Goal: Information Seeking & Learning: Find specific fact

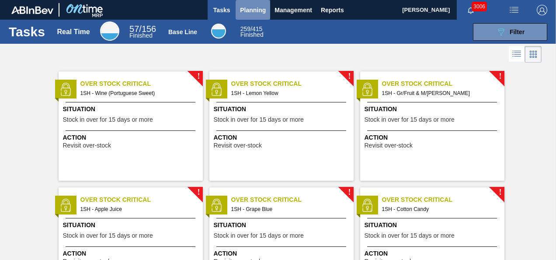
click at [248, 14] on span "Planning" at bounding box center [253, 10] width 26 height 10
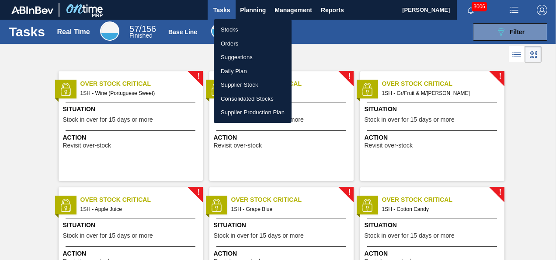
click at [233, 43] on li "Orders" at bounding box center [253, 44] width 78 height 14
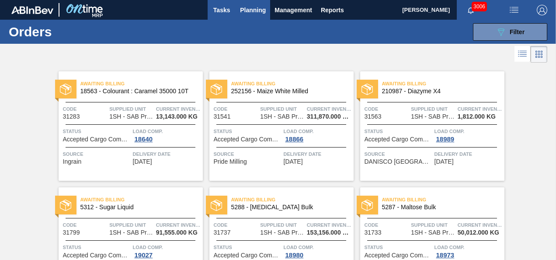
click at [228, 10] on span "Tasks" at bounding box center [221, 10] width 19 height 10
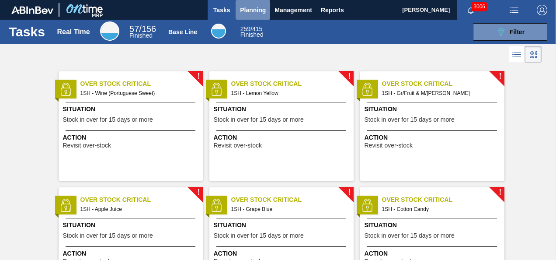
click at [251, 9] on span "Planning" at bounding box center [253, 10] width 26 height 10
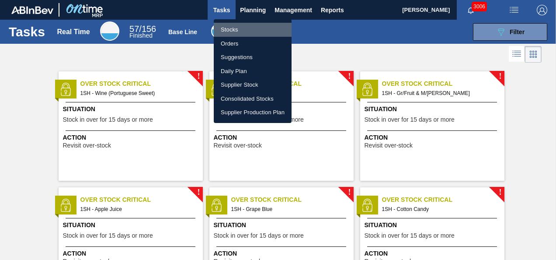
click at [236, 26] on li "Stocks" at bounding box center [253, 30] width 78 height 14
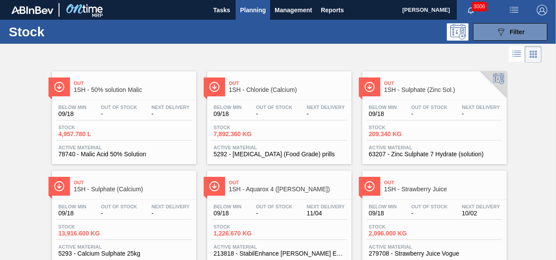
click at [520, 52] on icon at bounding box center [517, 54] width 10 height 10
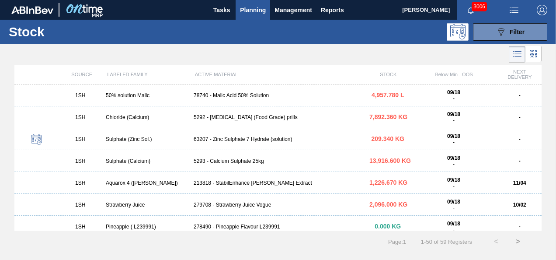
click at [520, 52] on icon at bounding box center [517, 54] width 10 height 10
click at [531, 53] on icon at bounding box center [531, 54] width 2 height 2
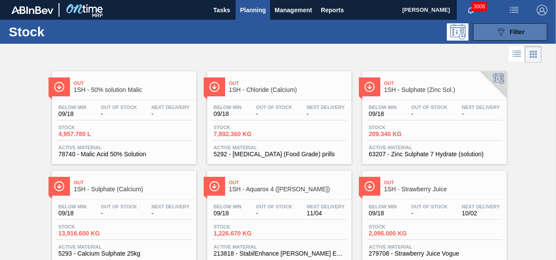
click at [525, 34] on button "089F7B8B-B2A5-4AFE-B5C0-19BA573D28AC Filter" at bounding box center [510, 31] width 74 height 17
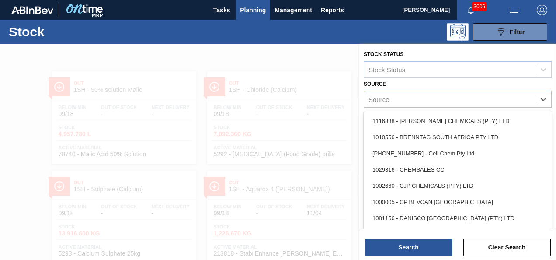
click at [394, 96] on div "Source" at bounding box center [449, 99] width 171 height 13
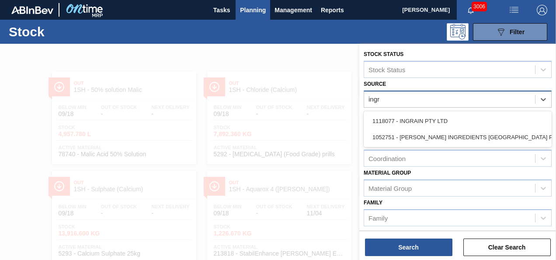
type input "ingra"
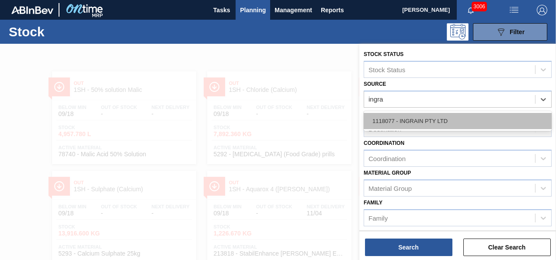
click at [406, 115] on div "1118077 - INGRAIN PTY LTD" at bounding box center [458, 121] width 188 height 16
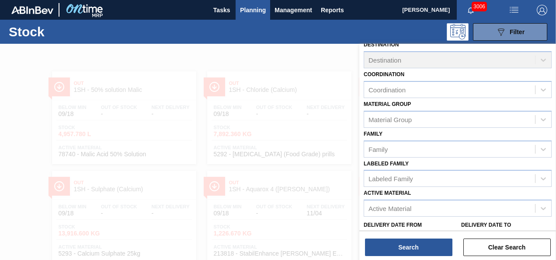
scroll to position [158, 0]
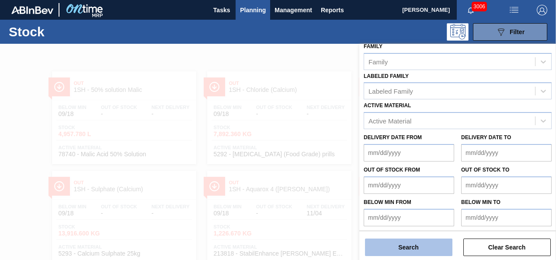
click at [419, 246] on button "Search" at bounding box center [408, 246] width 87 height 17
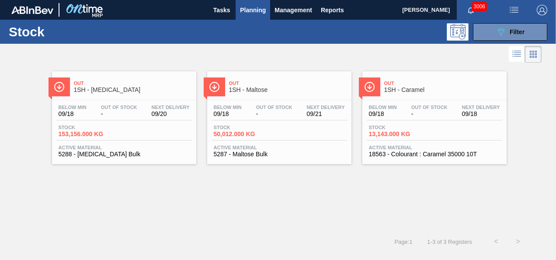
click at [280, 91] on span "1SH - Maltose" at bounding box center [288, 90] width 118 height 7
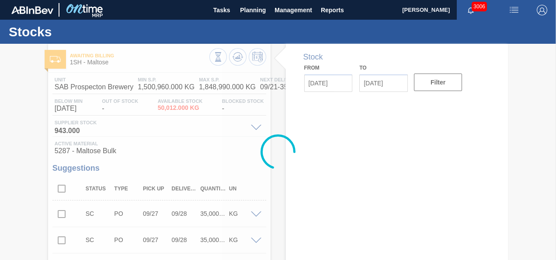
type input "[DATE]"
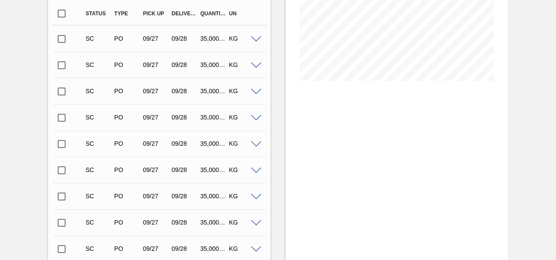
scroll to position [131, 0]
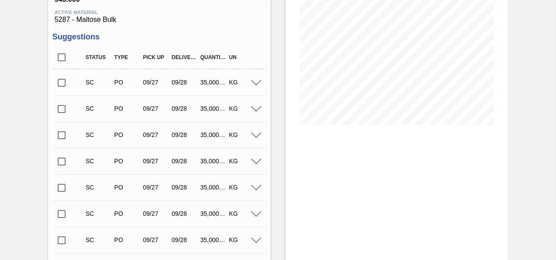
click at [63, 83] on input "checkbox" at bounding box center [61, 82] width 18 height 18
checkbox input "true"
drag, startPoint x: 61, startPoint y: 105, endPoint x: 61, endPoint y: 122, distance: 16.2
click at [61, 106] on input "checkbox" at bounding box center [61, 109] width 18 height 18
checkbox input "true"
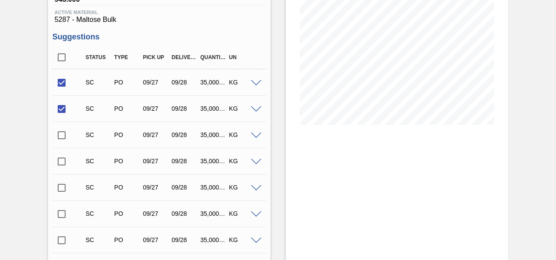
drag, startPoint x: 60, startPoint y: 136, endPoint x: 60, endPoint y: 144, distance: 8.3
click at [60, 136] on input "checkbox" at bounding box center [61, 135] width 18 height 18
checkbox input "true"
click at [57, 161] on input "checkbox" at bounding box center [61, 161] width 18 height 18
checkbox input "true"
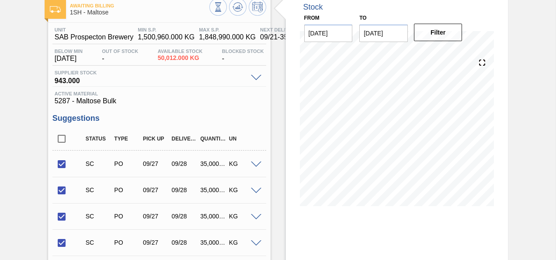
scroll to position [44, 0]
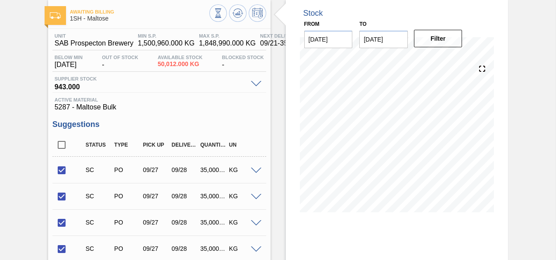
click at [63, 194] on input "checkbox" at bounding box center [61, 196] width 18 height 18
checkbox input "false"
click at [63, 220] on input "checkbox" at bounding box center [61, 222] width 18 height 18
checkbox input "false"
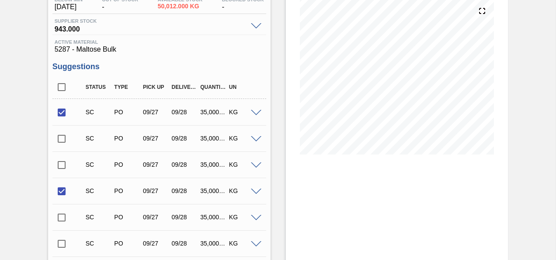
scroll to position [175, 0]
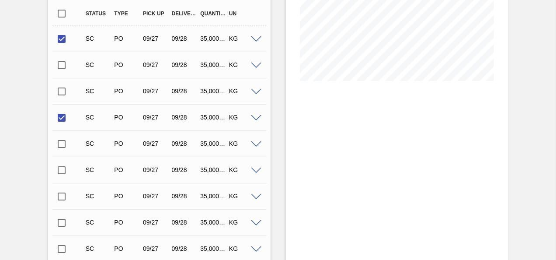
click at [63, 116] on input "checkbox" at bounding box center [61, 117] width 18 height 18
checkbox input "false"
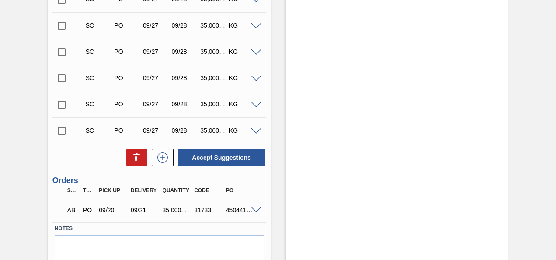
scroll to position [1430, 0]
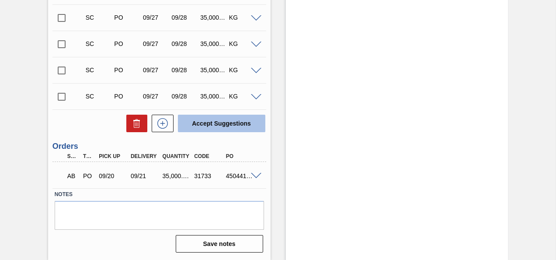
click at [225, 126] on button "Accept Suggestions" at bounding box center [221, 123] width 87 height 17
checkbox input "false"
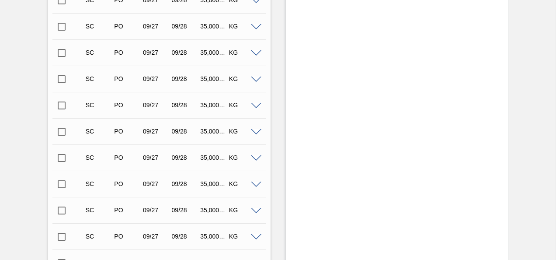
scroll to position [686, 0]
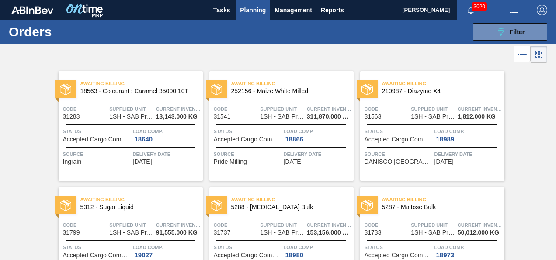
click at [257, 7] on span "Planning" at bounding box center [253, 10] width 26 height 10
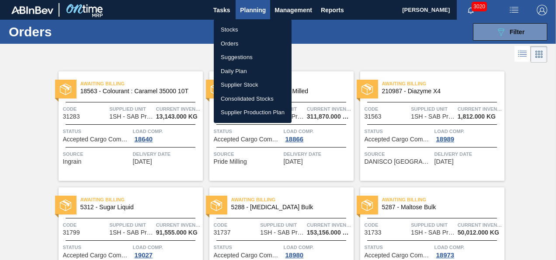
click at [234, 42] on li "Orders" at bounding box center [253, 44] width 78 height 14
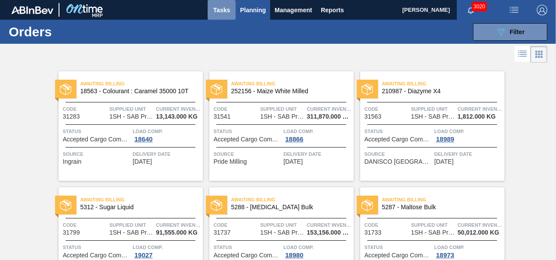
click at [227, 9] on span "Tasks" at bounding box center [221, 10] width 19 height 10
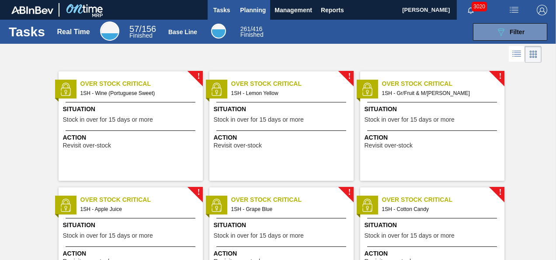
click at [254, 11] on span "Planning" at bounding box center [253, 10] width 26 height 10
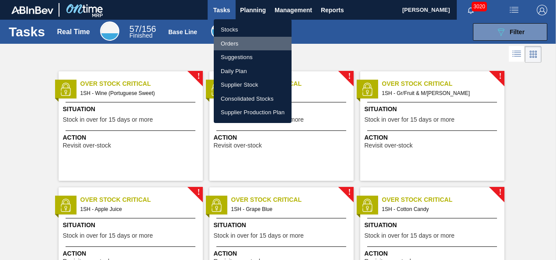
click at [231, 41] on li "Orders" at bounding box center [253, 44] width 78 height 14
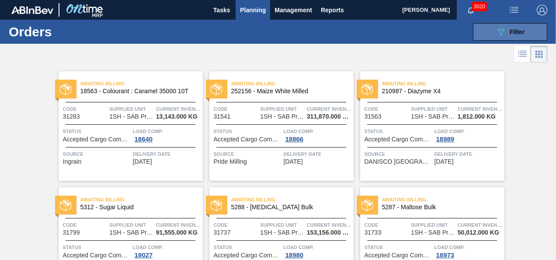
click at [520, 34] on span "Filter" at bounding box center [517, 31] width 15 height 7
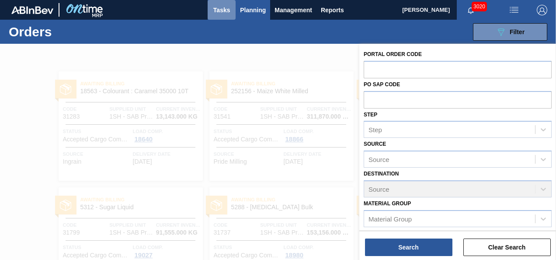
click at [227, 15] on span "Tasks" at bounding box center [221, 10] width 19 height 10
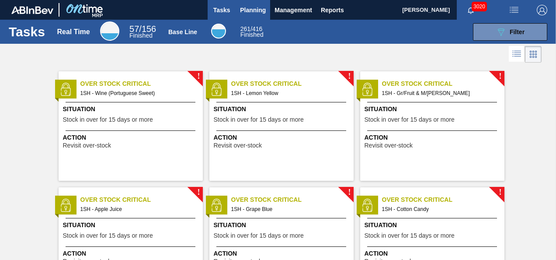
click at [254, 13] on span "Planning" at bounding box center [253, 10] width 26 height 10
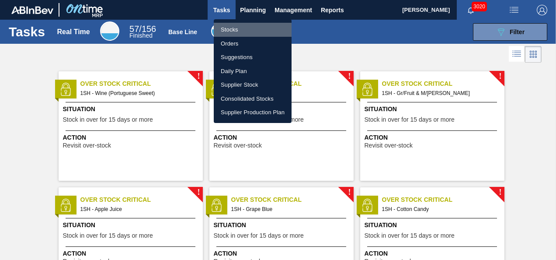
click at [240, 30] on li "Stocks" at bounding box center [253, 30] width 78 height 14
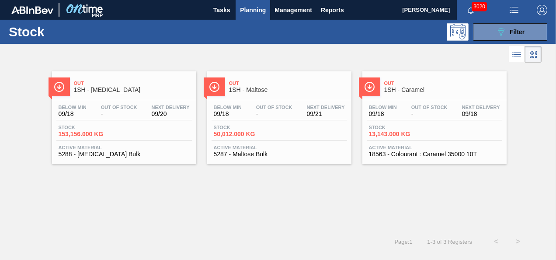
click at [289, 84] on span "Out" at bounding box center [288, 82] width 118 height 5
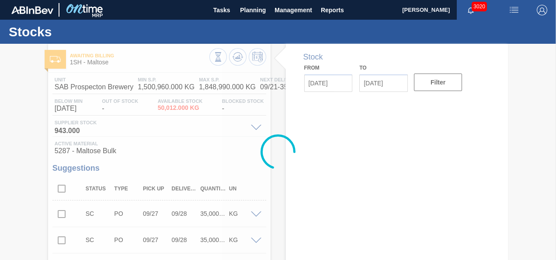
type input "[DATE]"
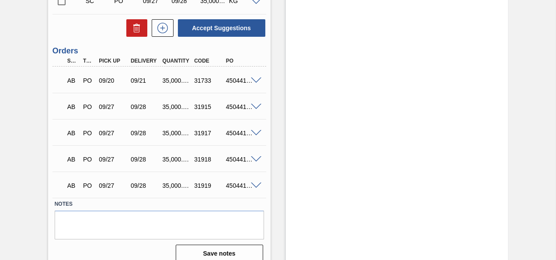
scroll to position [1430, 0]
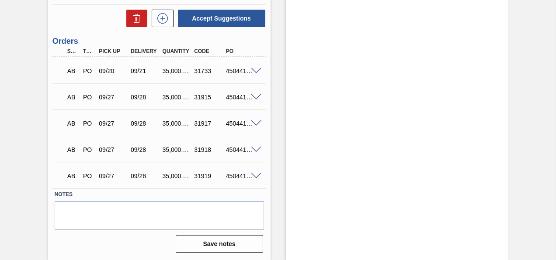
drag, startPoint x: 241, startPoint y: 97, endPoint x: 231, endPoint y: 98, distance: 9.7
click at [231, 98] on div "4504418567" at bounding box center [241, 97] width 34 height 7
drag, startPoint x: 227, startPoint y: 96, endPoint x: 250, endPoint y: 97, distance: 23.2
click at [250, 97] on div "AB PO 09/27 09/28 35,000.000 31915 4504418567" at bounding box center [159, 96] width 214 height 22
copy div "4504418567"
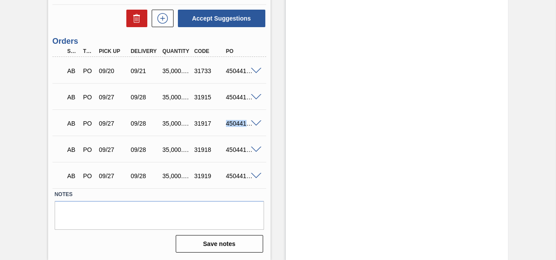
drag, startPoint x: 226, startPoint y: 124, endPoint x: 252, endPoint y: 124, distance: 26.2
click at [252, 124] on div "AB PO 09/27 09/28 35,000.000 31917 4504418568" at bounding box center [159, 123] width 214 height 22
copy div "4504418568"
drag, startPoint x: 226, startPoint y: 150, endPoint x: 253, endPoint y: 150, distance: 27.6
click at [253, 150] on div "AB PO 09/27 09/28 35,000.000 31918 4504418570" at bounding box center [159, 149] width 214 height 22
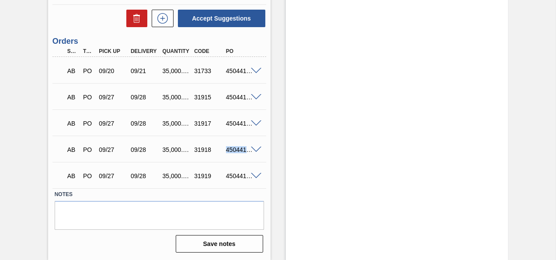
copy div "4504418570"
drag, startPoint x: 226, startPoint y: 175, endPoint x: 251, endPoint y: 175, distance: 25.4
click at [251, 175] on div "AB PO 09/27 09/28 35,000.000 31919 4504418571" at bounding box center [159, 175] width 214 height 22
copy div "4504418571"
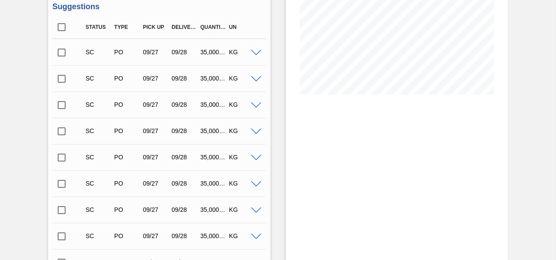
scroll to position [0, 0]
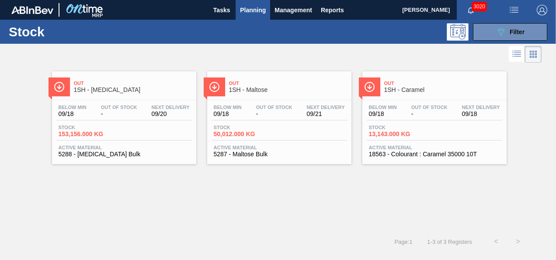
click at [134, 90] on span "1SH - [MEDICAL_DATA]" at bounding box center [133, 90] width 118 height 7
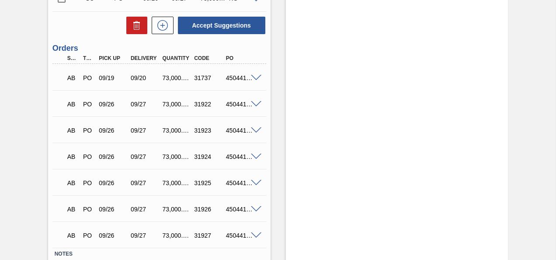
scroll to position [656, 0]
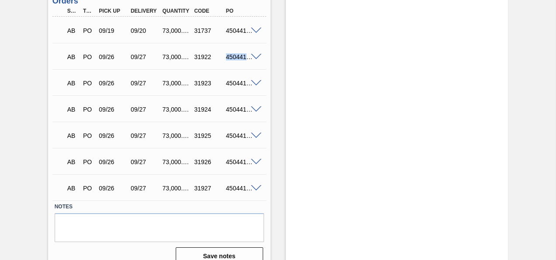
drag, startPoint x: 226, startPoint y: 58, endPoint x: 247, endPoint y: 57, distance: 21.0
click at [247, 57] on div "4504418572" at bounding box center [241, 56] width 34 height 7
copy div "450441"
click at [237, 57] on div "4504418572" at bounding box center [241, 56] width 34 height 7
drag, startPoint x: 225, startPoint y: 58, endPoint x: 250, endPoint y: 56, distance: 25.0
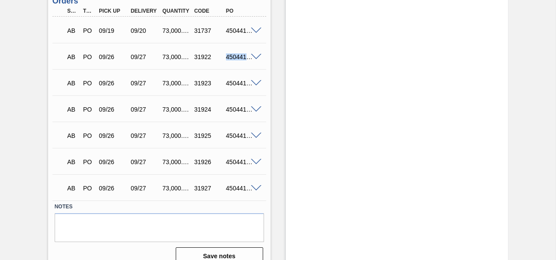
click at [250, 56] on div "AB PO 09/26 09/27 73,000.000 31922 4504418572" at bounding box center [159, 56] width 214 height 22
copy div "4504418572"
drag, startPoint x: 227, startPoint y: 84, endPoint x: 250, endPoint y: 84, distance: 23.6
click at [250, 84] on div "AB PO 09/26 09/27 73,000.000 31923 4504418573" at bounding box center [159, 82] width 214 height 22
copy div "4504418573"
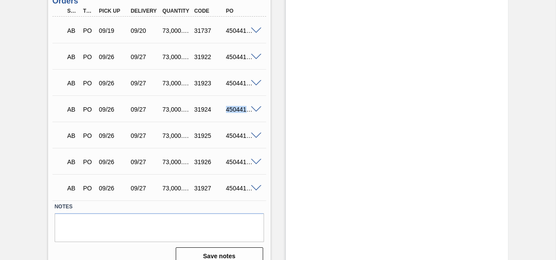
drag, startPoint x: 227, startPoint y: 110, endPoint x: 250, endPoint y: 107, distance: 23.8
click at [250, 107] on div "AB PO 09/26 09/27 73,000.000 31924 4504418574" at bounding box center [159, 109] width 214 height 22
copy div "4504418574"
drag, startPoint x: 225, startPoint y: 137, endPoint x: 249, endPoint y: 136, distance: 24.1
click at [249, 136] on div "AB PO 09/26 09/27 73,000.000 31925 4504418575" at bounding box center [159, 135] width 214 height 22
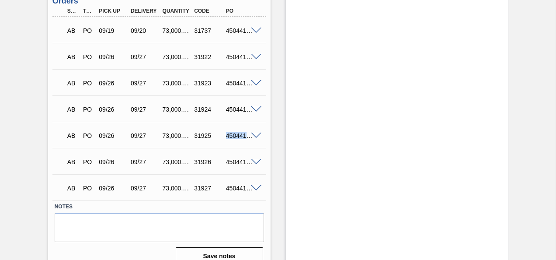
copy div "4504418575"
drag, startPoint x: 226, startPoint y: 163, endPoint x: 250, endPoint y: 162, distance: 24.1
click at [250, 162] on div "AB PO 09/26 09/27 73,000.000 31926 4504418576" at bounding box center [159, 161] width 214 height 22
copy div "4504418576"
drag, startPoint x: 226, startPoint y: 189, endPoint x: 250, endPoint y: 188, distance: 24.5
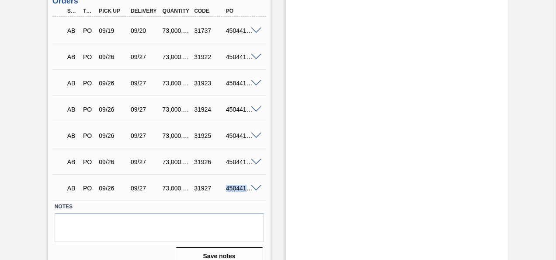
click at [250, 188] on div "AB PO 09/26 09/27 73,000.000 31927 4504418577" at bounding box center [159, 187] width 214 height 22
